Goal: Task Accomplishment & Management: Manage account settings

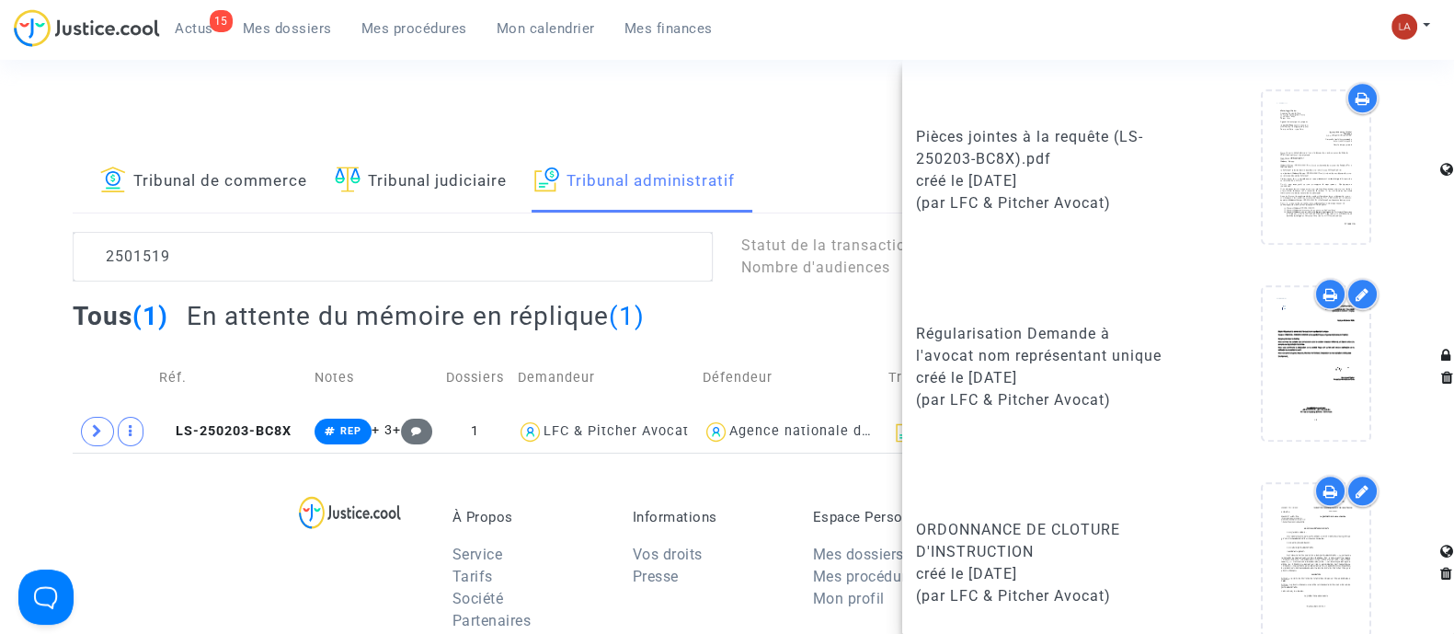
scroll to position [1707, 0]
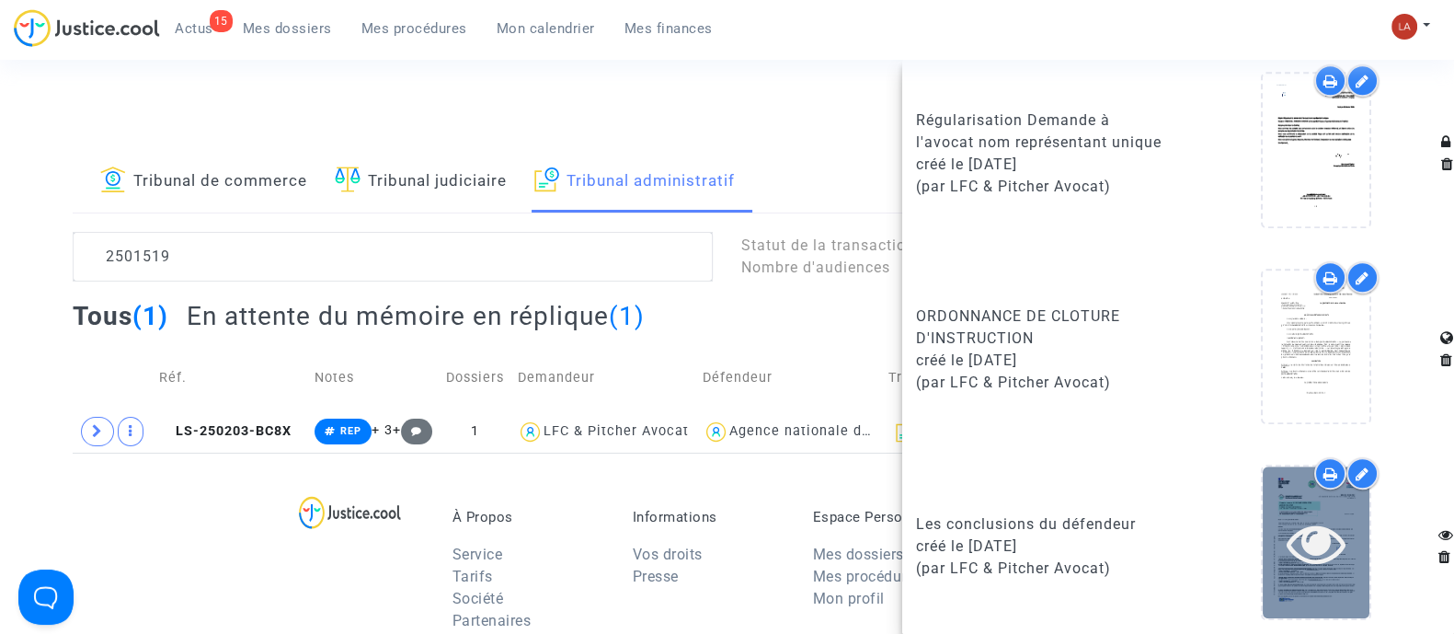
click at [1334, 566] on div at bounding box center [1315, 542] width 107 height 152
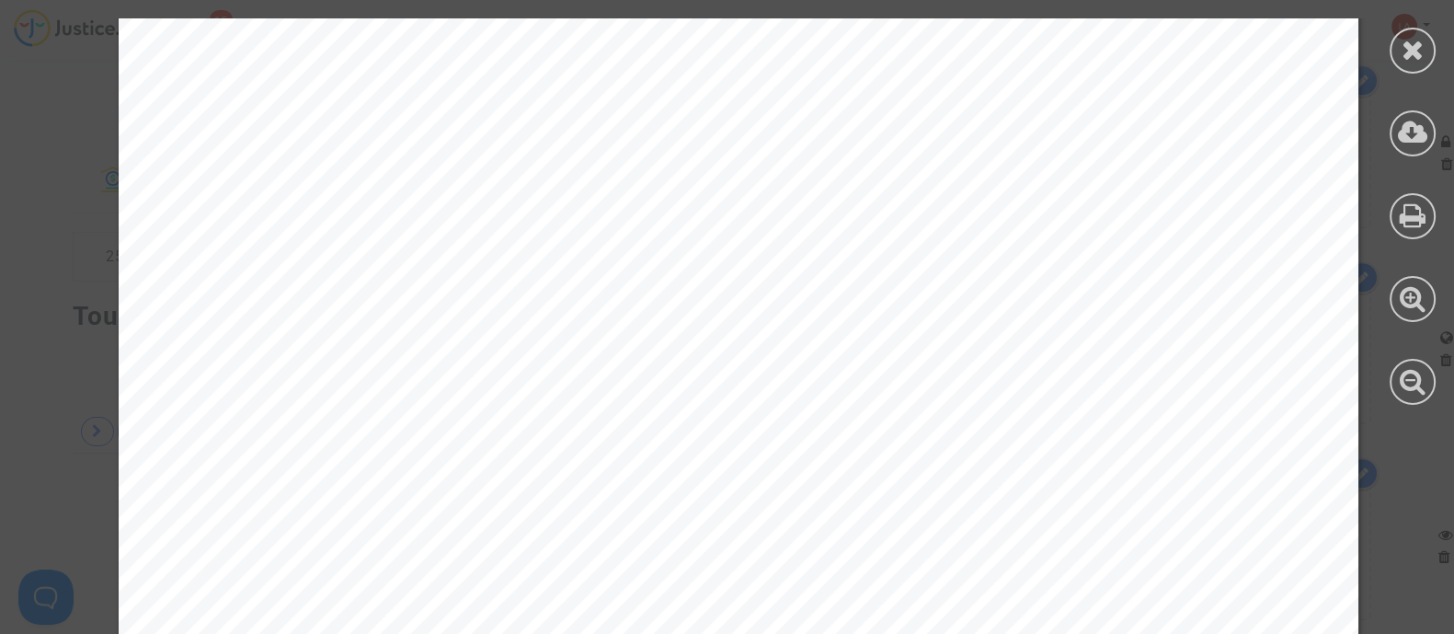
scroll to position [13511, 0]
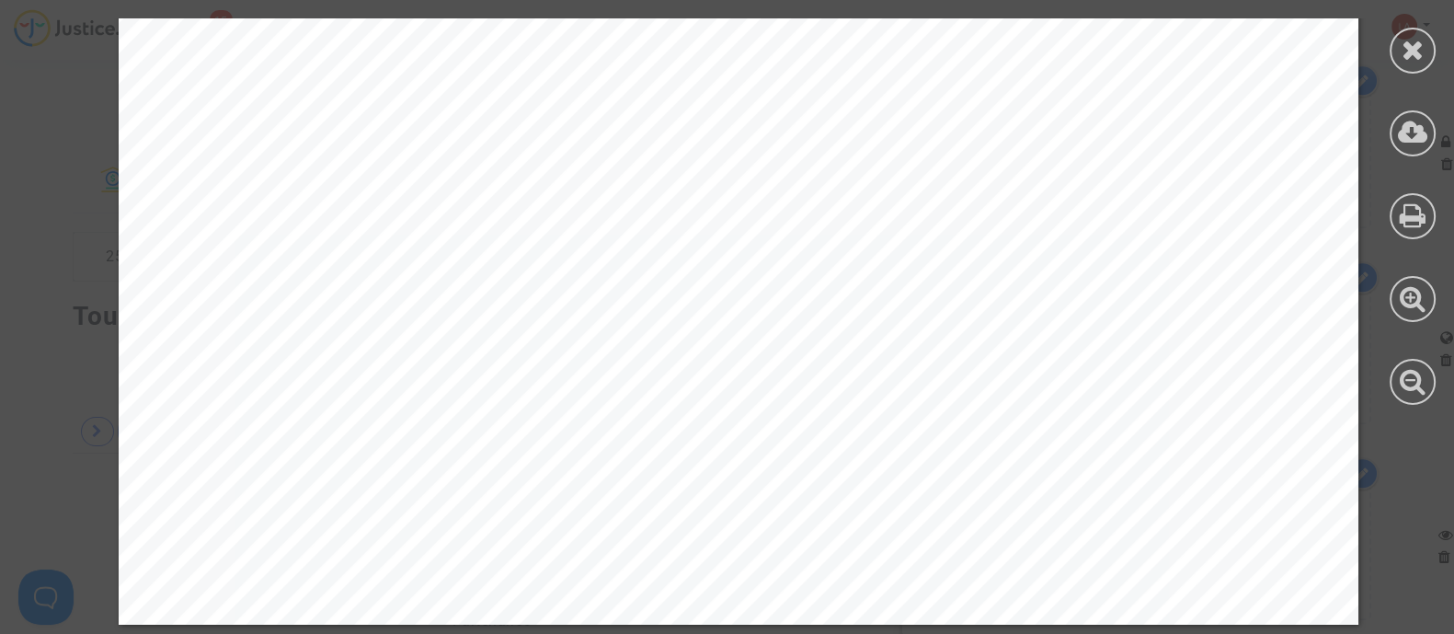
drag, startPoint x: 1415, startPoint y: 63, endPoint x: 1410, endPoint y: 74, distance: 11.1
click at [1413, 65] on div at bounding box center [1412, 51] width 46 height 46
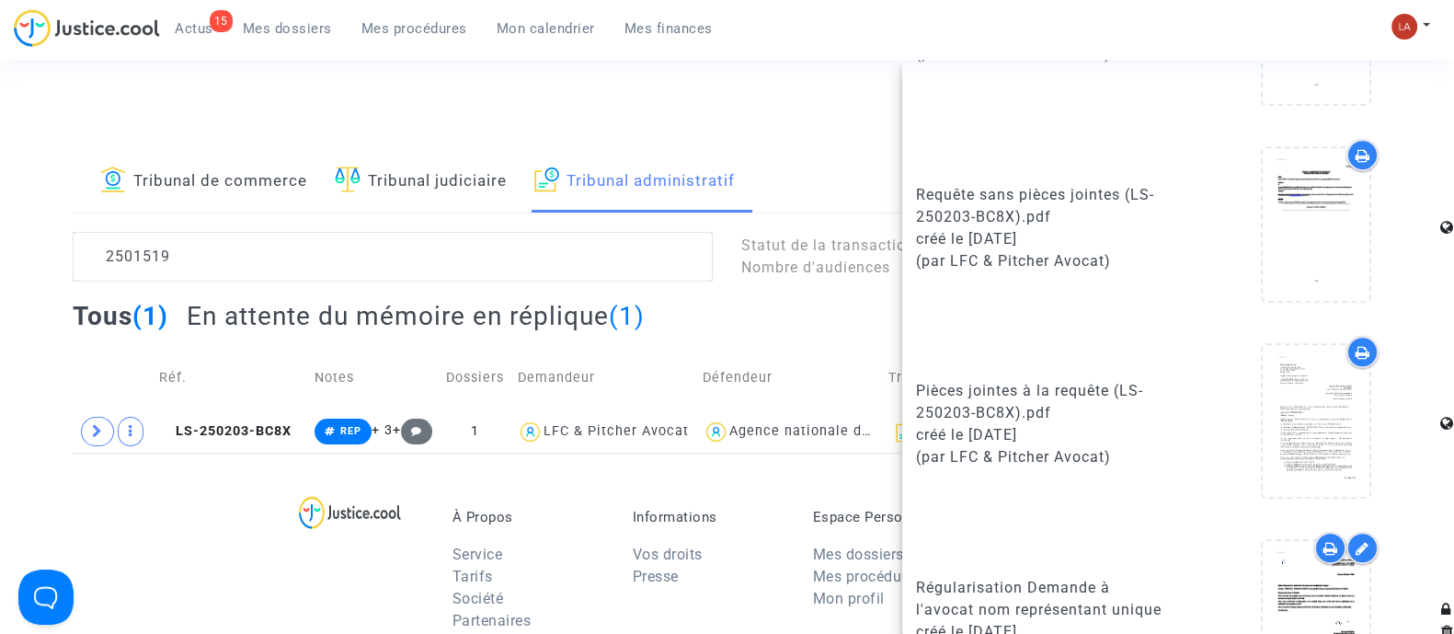
scroll to position [1132, 0]
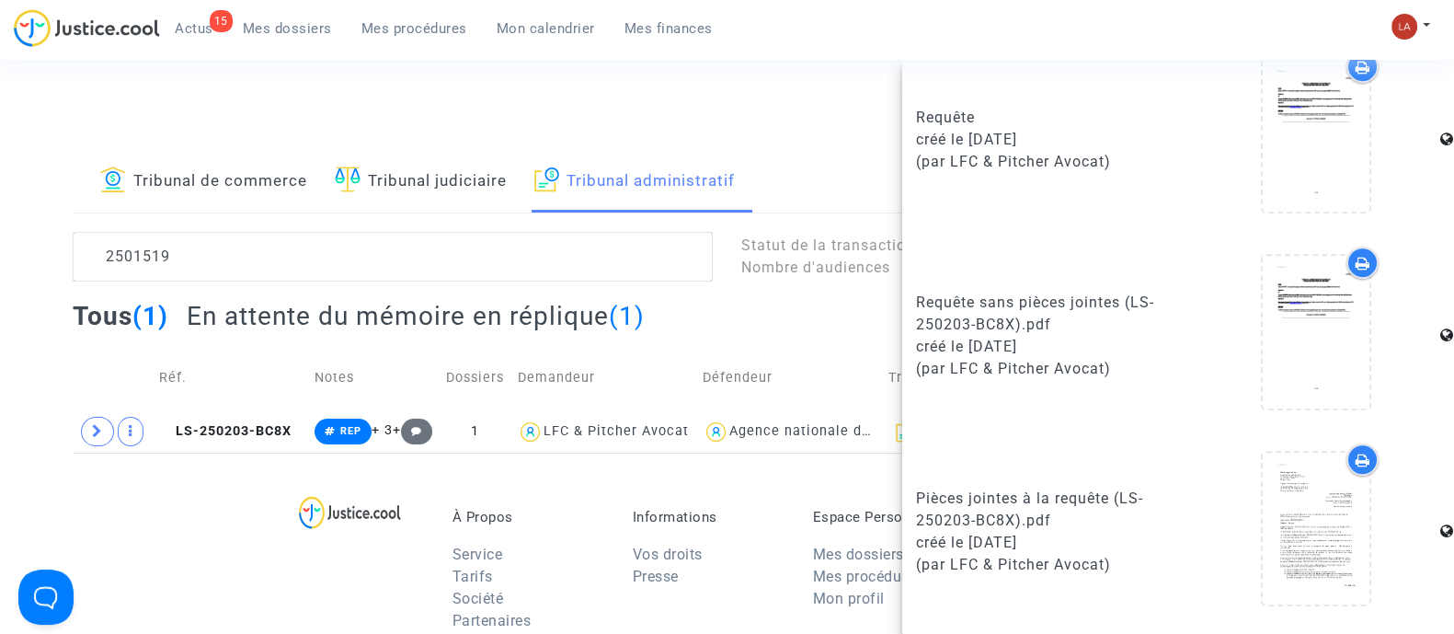
click at [743, 58] on div "15 Actus Mes dossiers Mes procédures Mon calendrier Mes finances Mon profil Cha…" at bounding box center [727, 34] width 1454 height 51
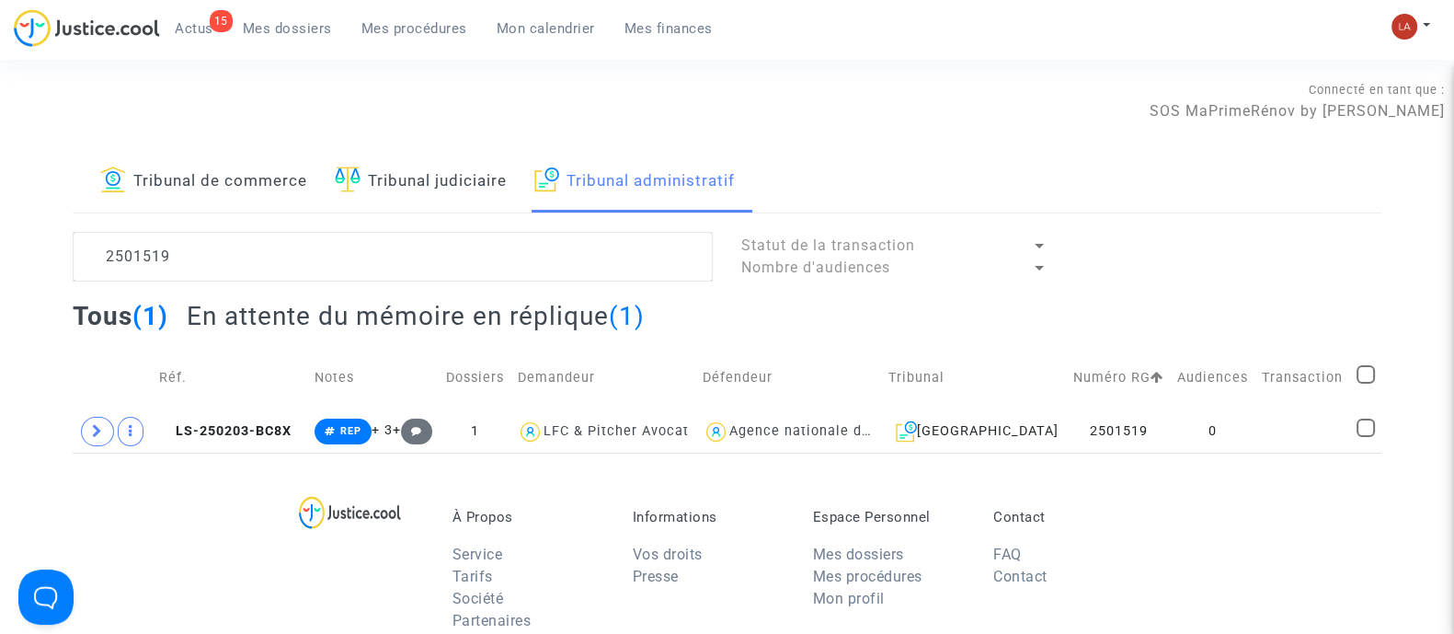
scroll to position [0, 0]
drag, startPoint x: 1137, startPoint y: 435, endPoint x: 1079, endPoint y: 435, distance: 58.8
click at [1079, 435] on td "2501519" at bounding box center [1119, 431] width 104 height 42
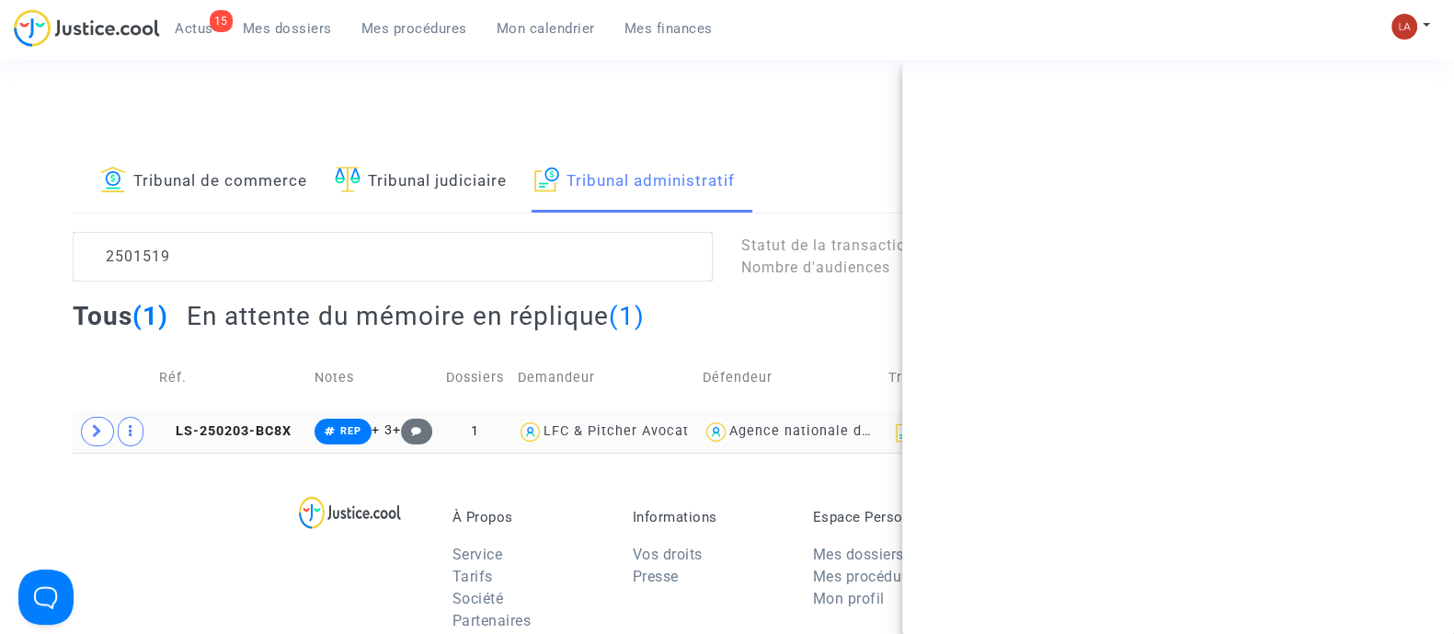
copy td "2501519"
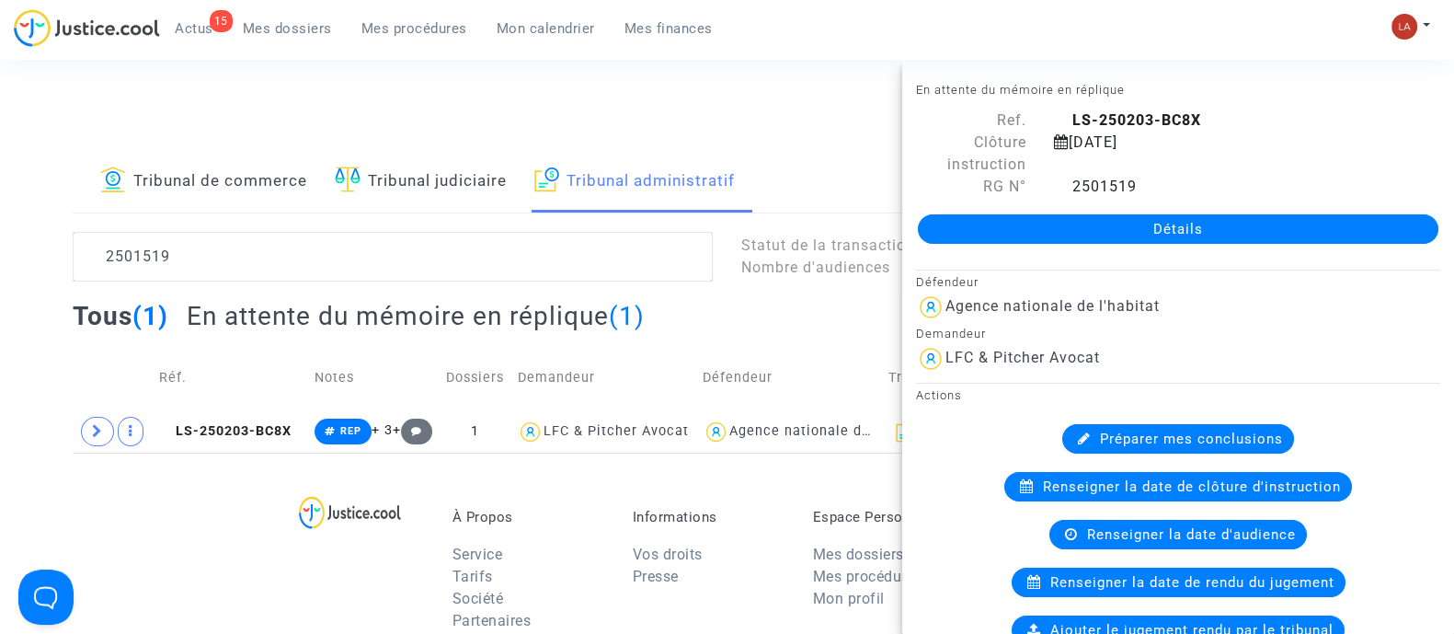
click at [214, 26] on div "15" at bounding box center [221, 21] width 23 height 22
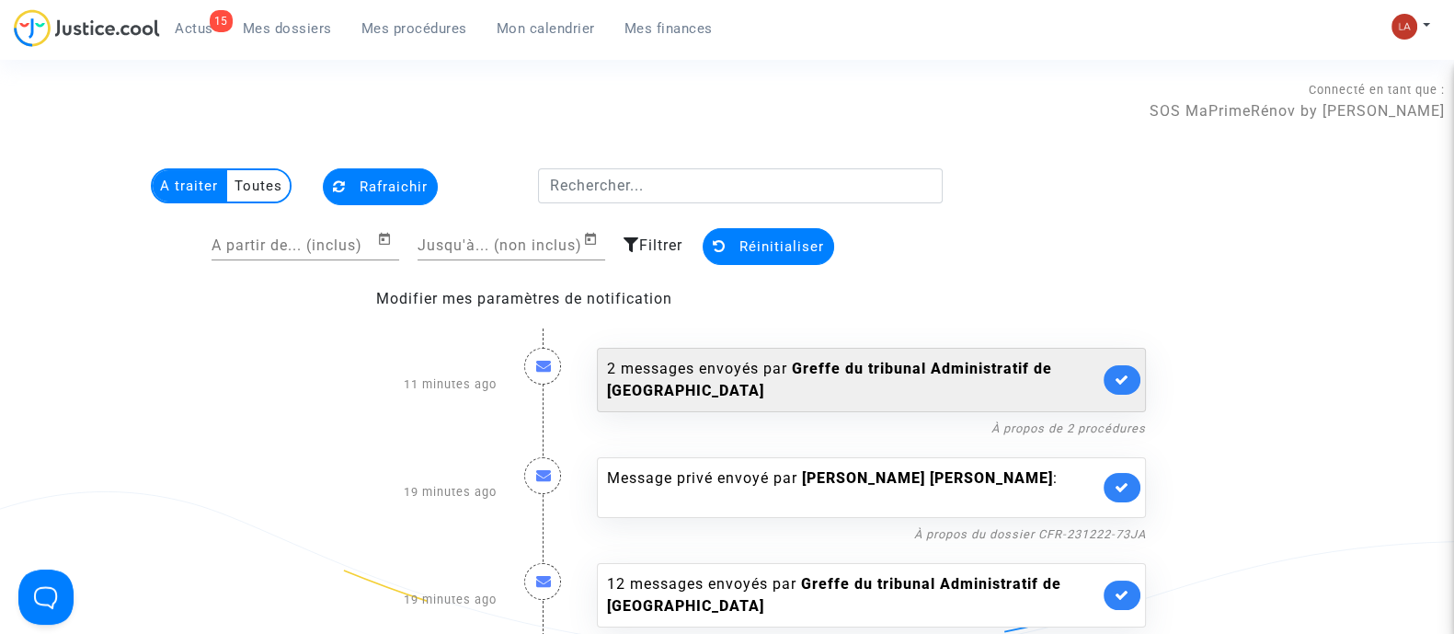
click at [1125, 386] on link at bounding box center [1121, 379] width 37 height 29
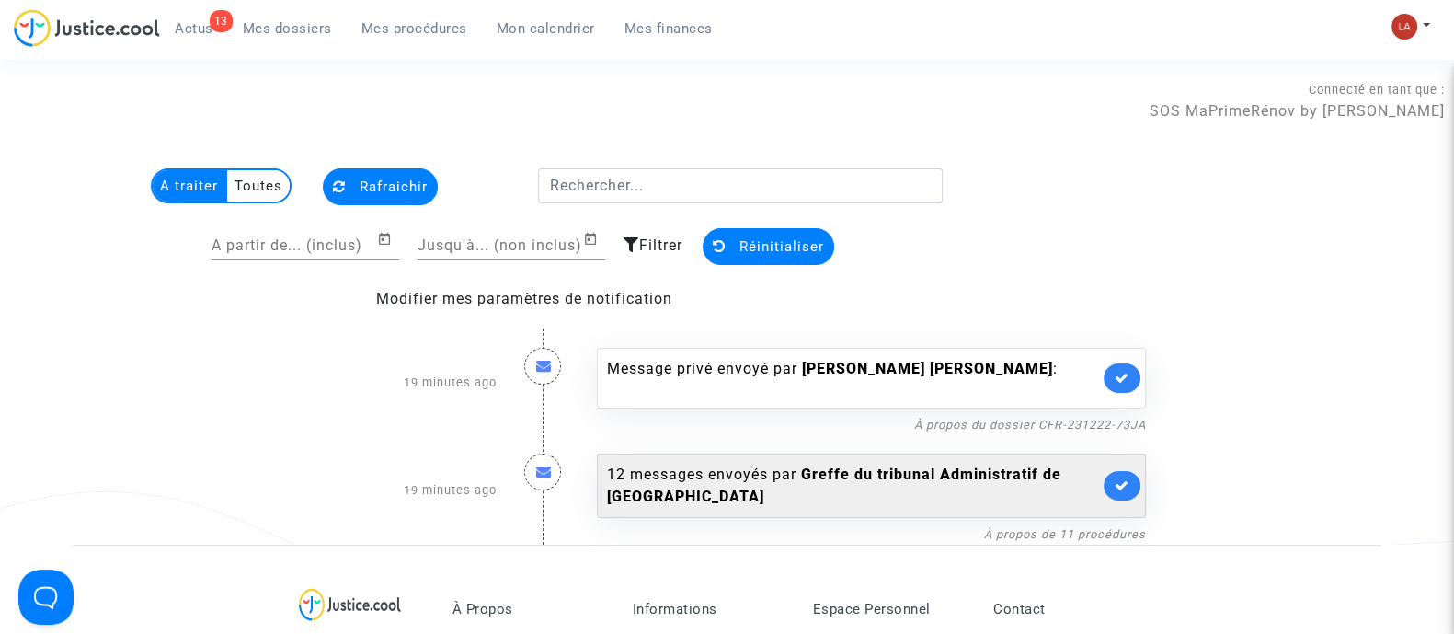
click at [1126, 481] on icon at bounding box center [1121, 485] width 15 height 14
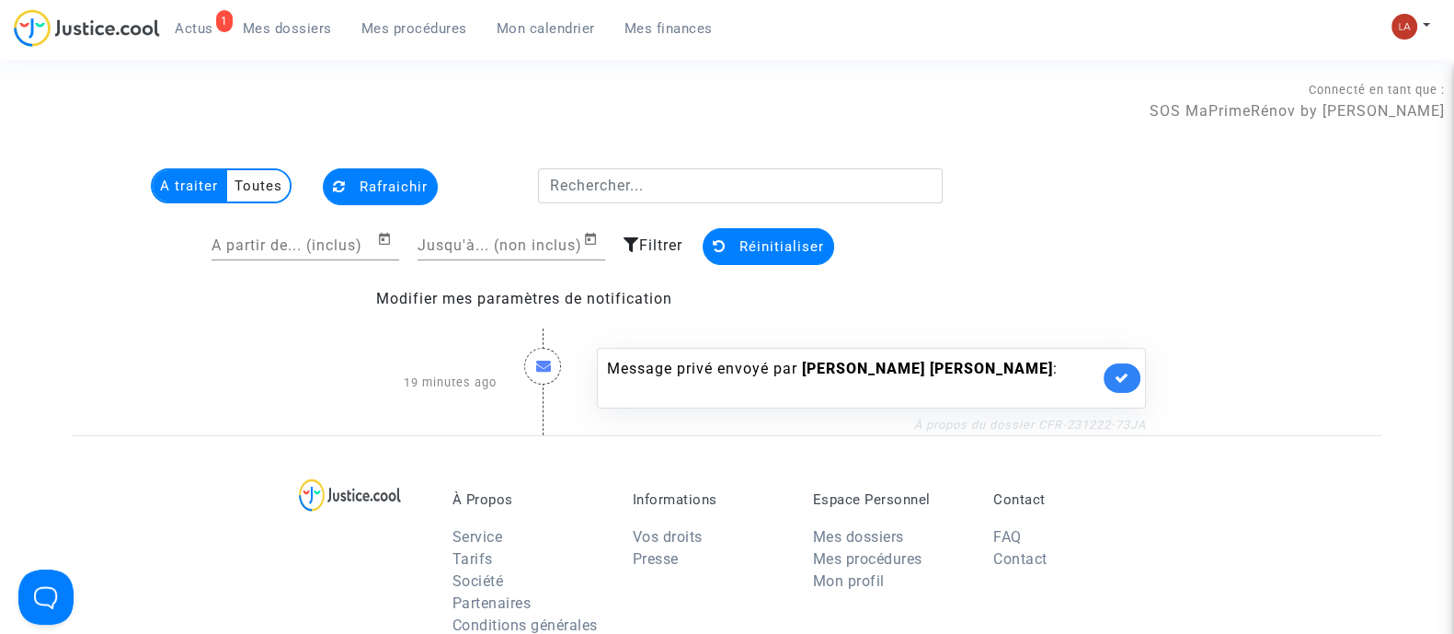
click at [1083, 428] on link "À propos du dossier CFR-231222-73JA" at bounding box center [1030, 424] width 232 height 14
click at [1115, 388] on link at bounding box center [1121, 377] width 37 height 29
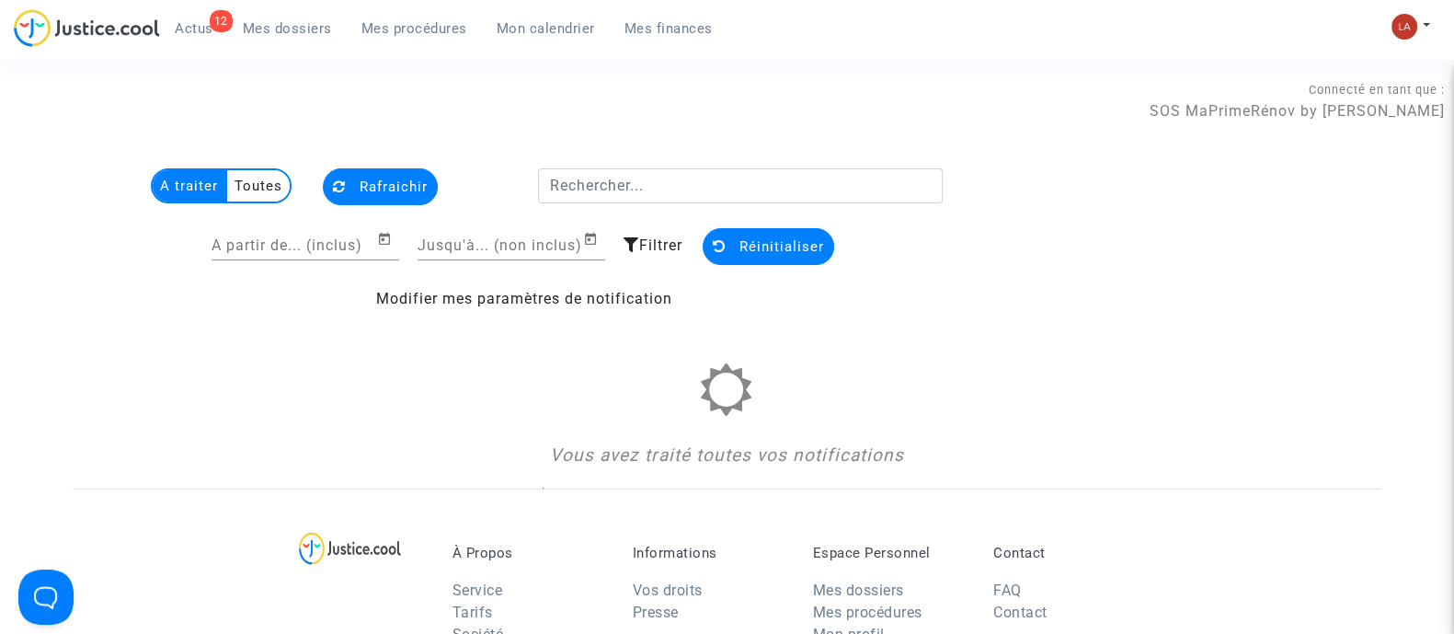
click at [303, 60] on section "Connecté en tant que : SOS MaPrimeRénov by Pitcher Avocat A traiter Toutes Rafr…" at bounding box center [727, 585] width 1454 height 1170
click at [303, 44] on div "12 Actus Mes dossiers Mes procédures Mon calendrier Mes finances" at bounding box center [371, 34] width 714 height 51
click at [306, 16] on link "Mes dossiers" at bounding box center [287, 29] width 119 height 28
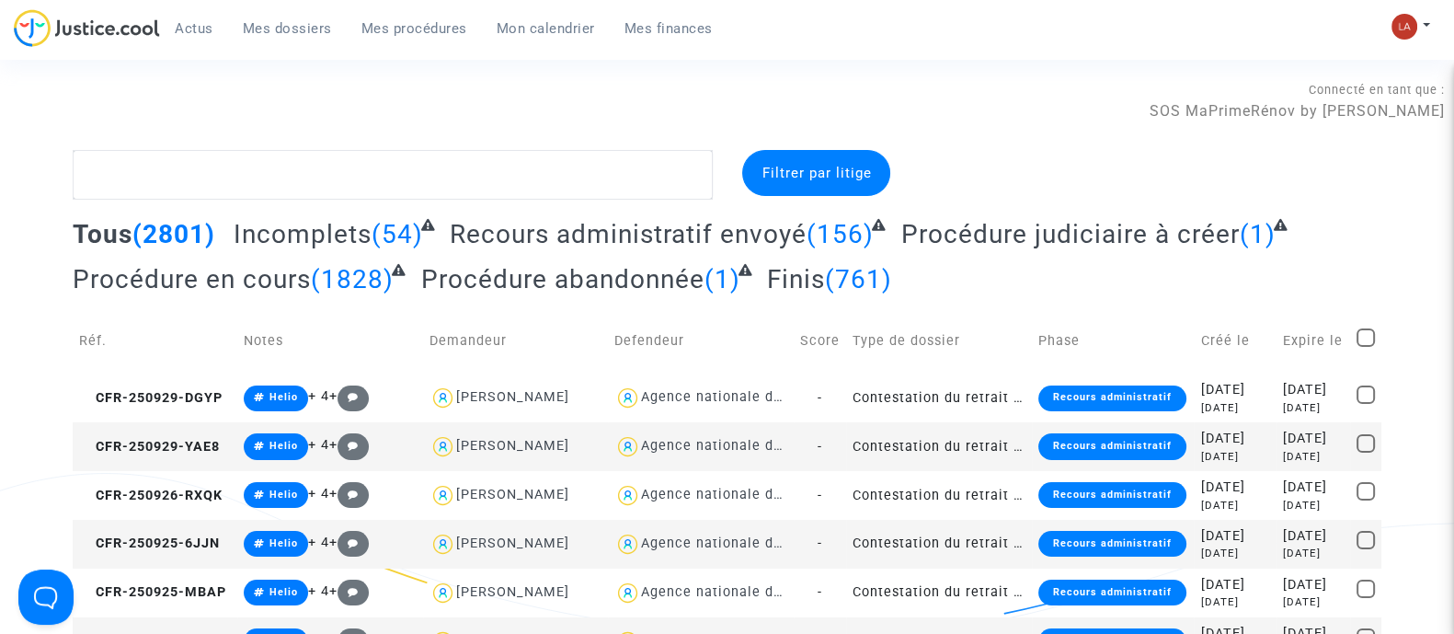
click at [207, 21] on span "Actus" at bounding box center [194, 28] width 39 height 17
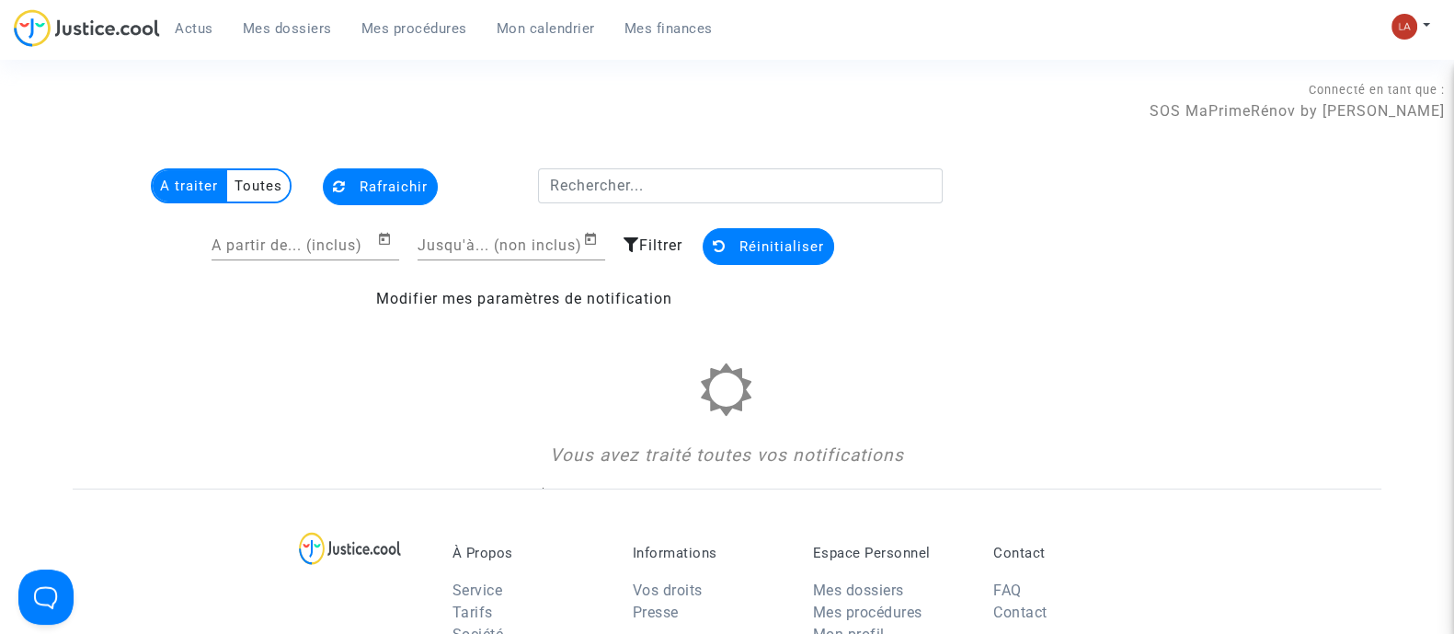
click at [273, 31] on span "Mes dossiers" at bounding box center [287, 28] width 89 height 17
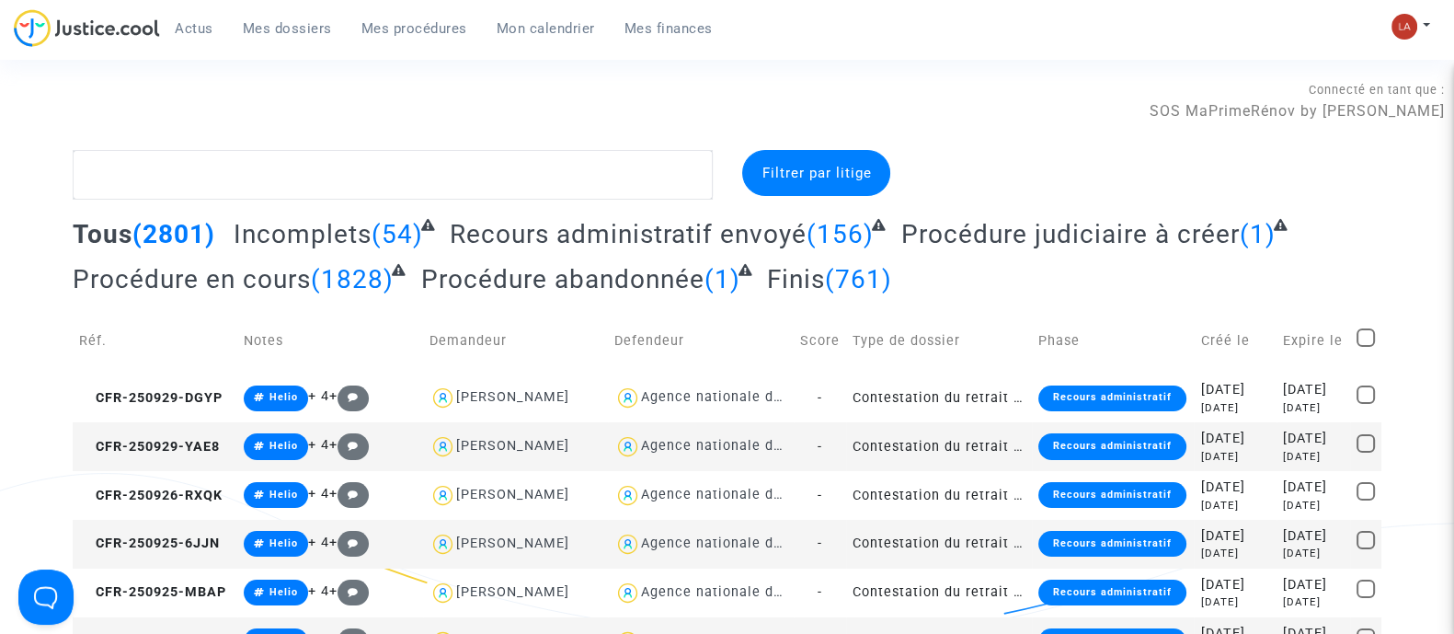
click at [332, 232] on span "Incomplets" at bounding box center [303, 234] width 138 height 30
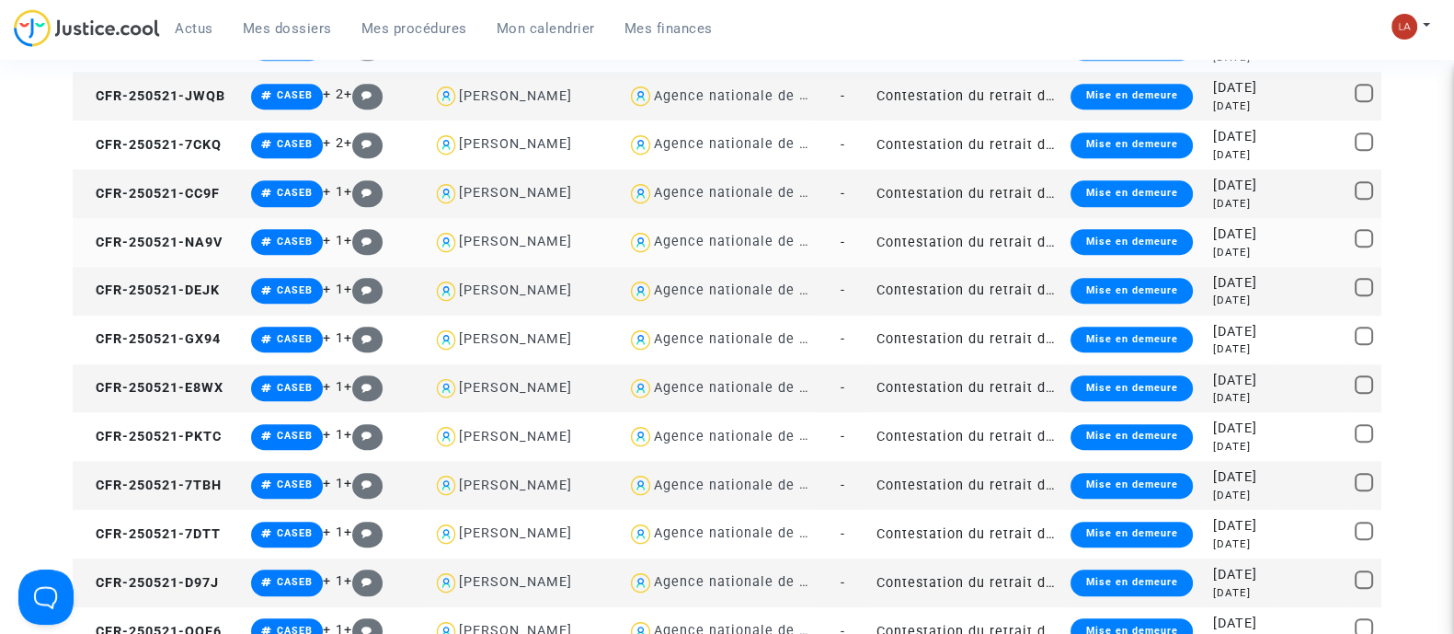
scroll to position [1493, 0]
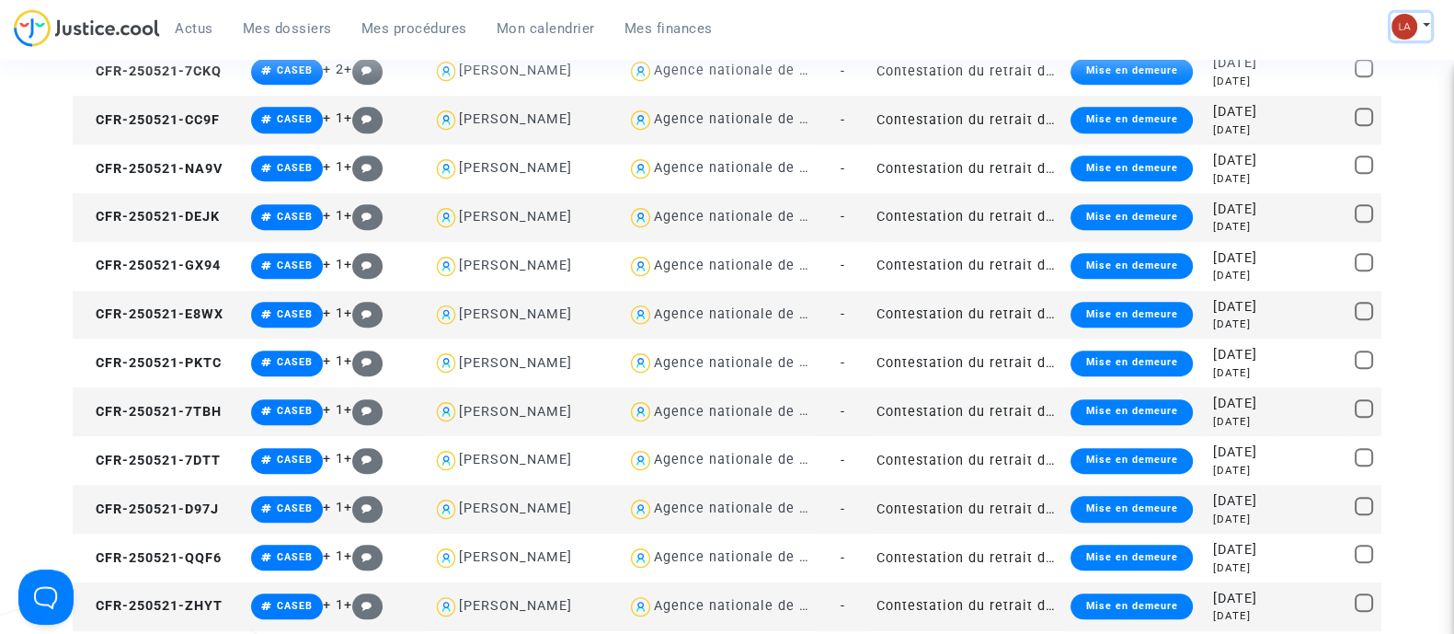
click at [1390, 20] on button at bounding box center [1410, 27] width 40 height 28
click at [1349, 105] on link "Changer de compte" at bounding box center [1337, 94] width 186 height 29
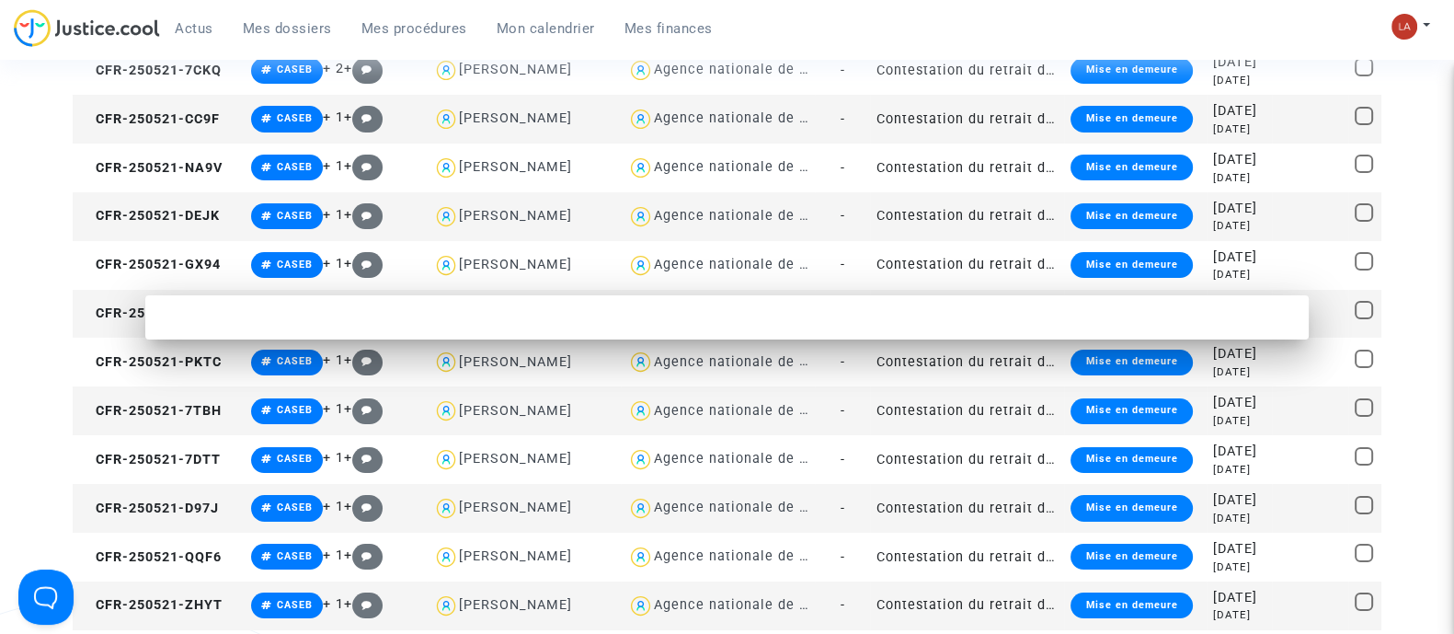
scroll to position [0, 0]
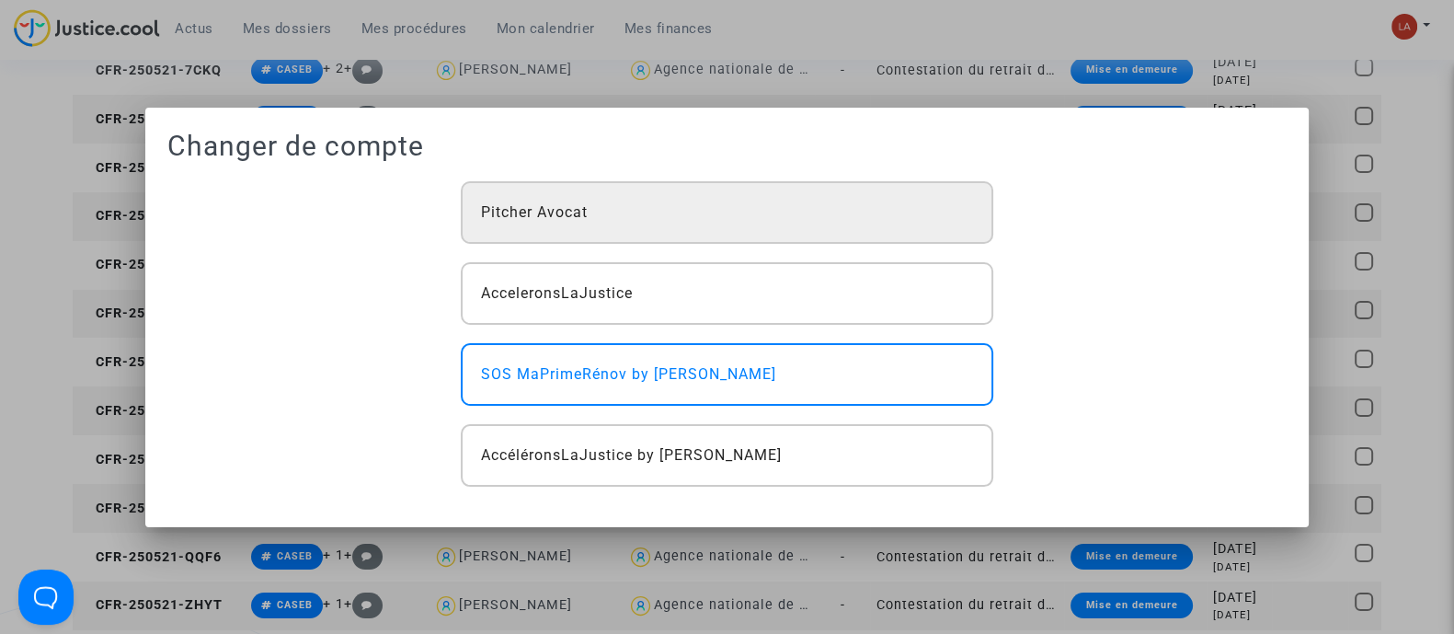
click at [887, 238] on div "Pitcher Avocat" at bounding box center [726, 212] width 531 height 63
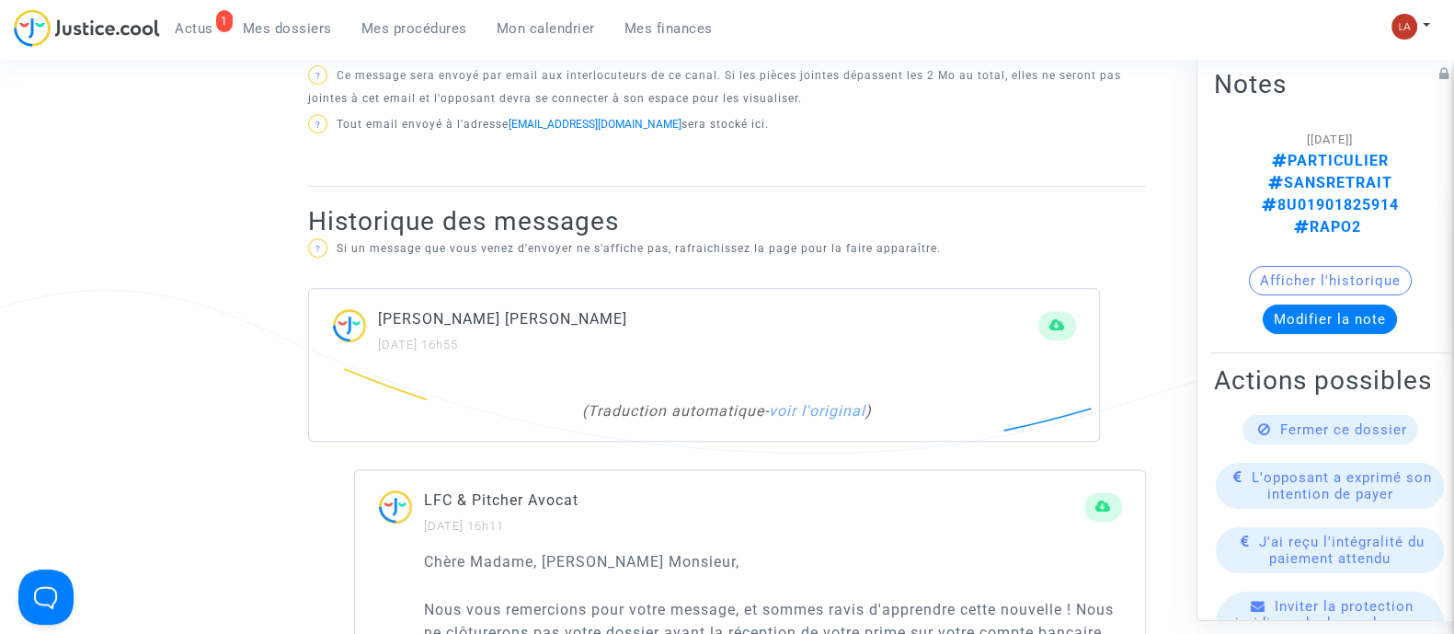
scroll to position [1034, 0]
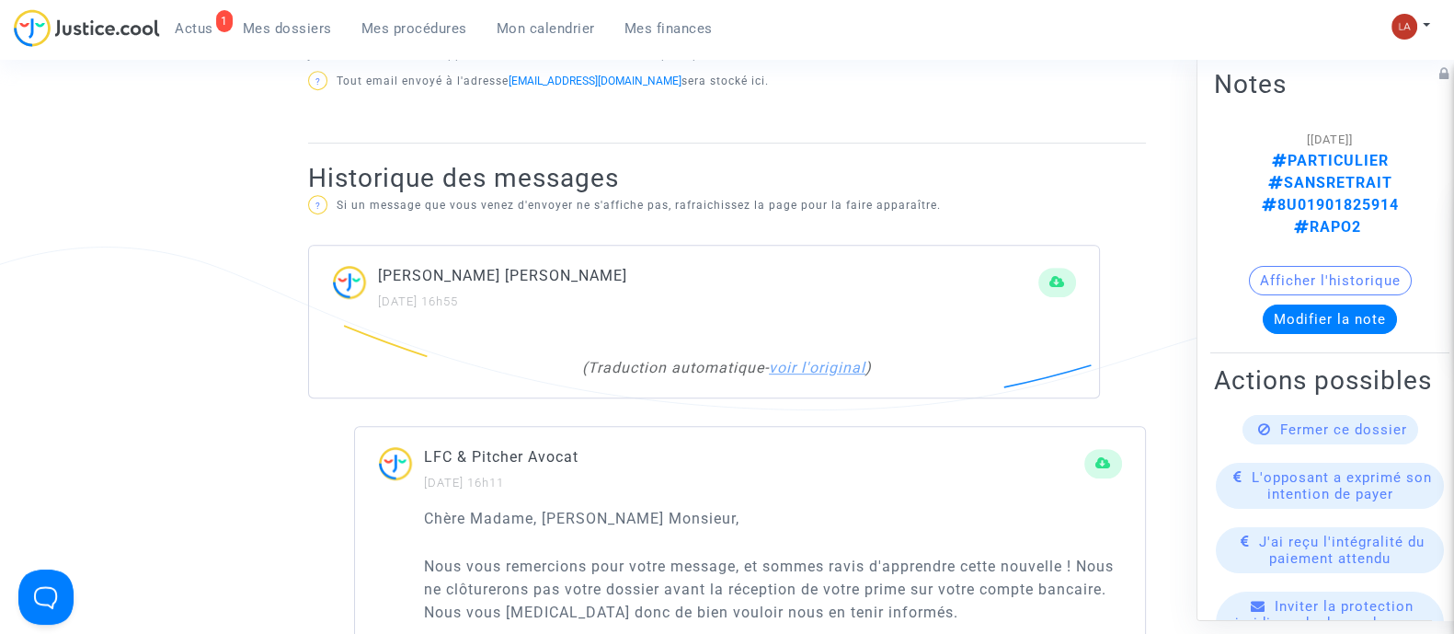
click at [805, 365] on link "voir l'original" at bounding box center [817, 367] width 97 height 17
